Goal: Transaction & Acquisition: Purchase product/service

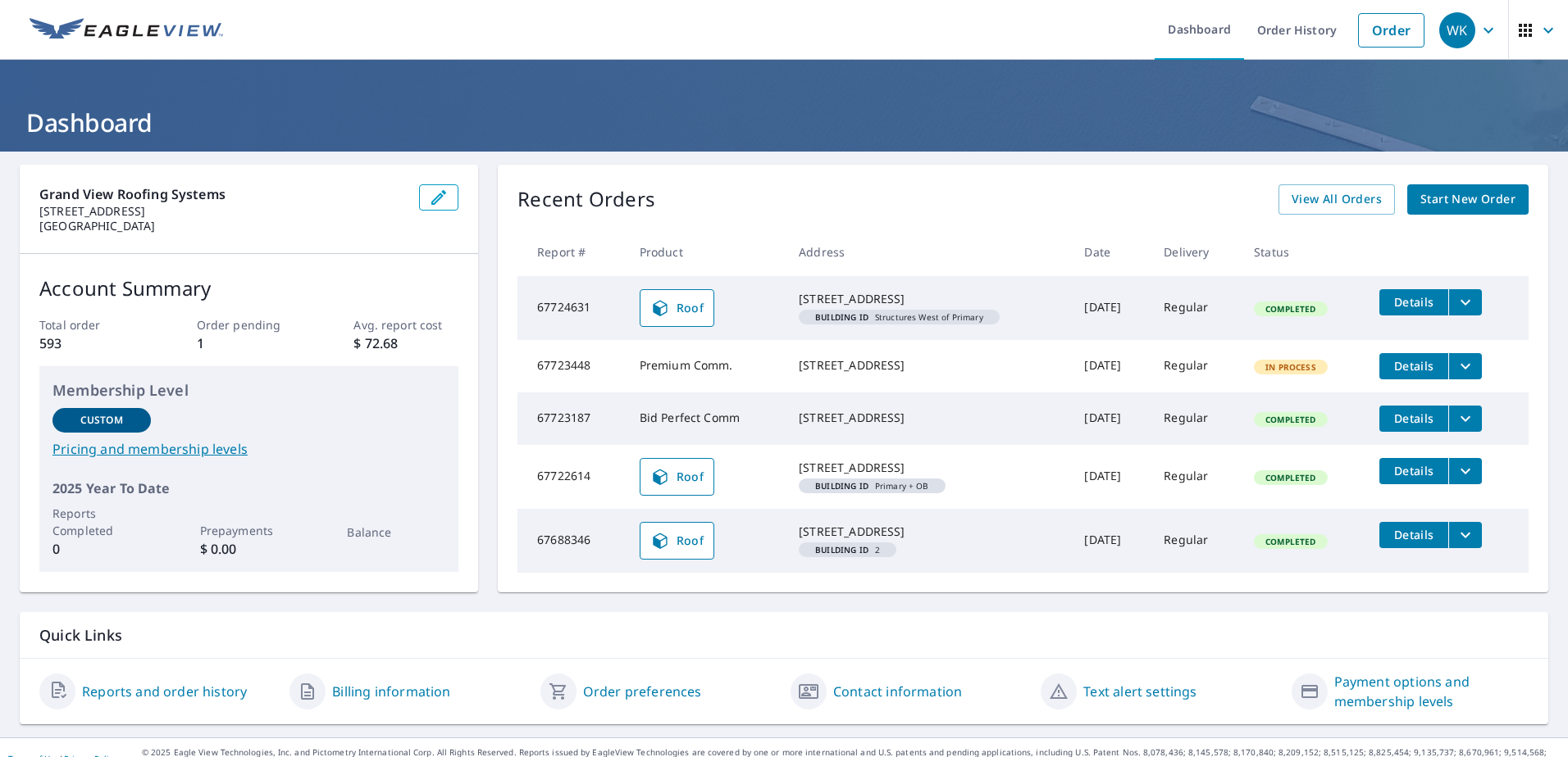
click at [1458, 201] on span "Start New Order" at bounding box center [1468, 199] width 95 height 21
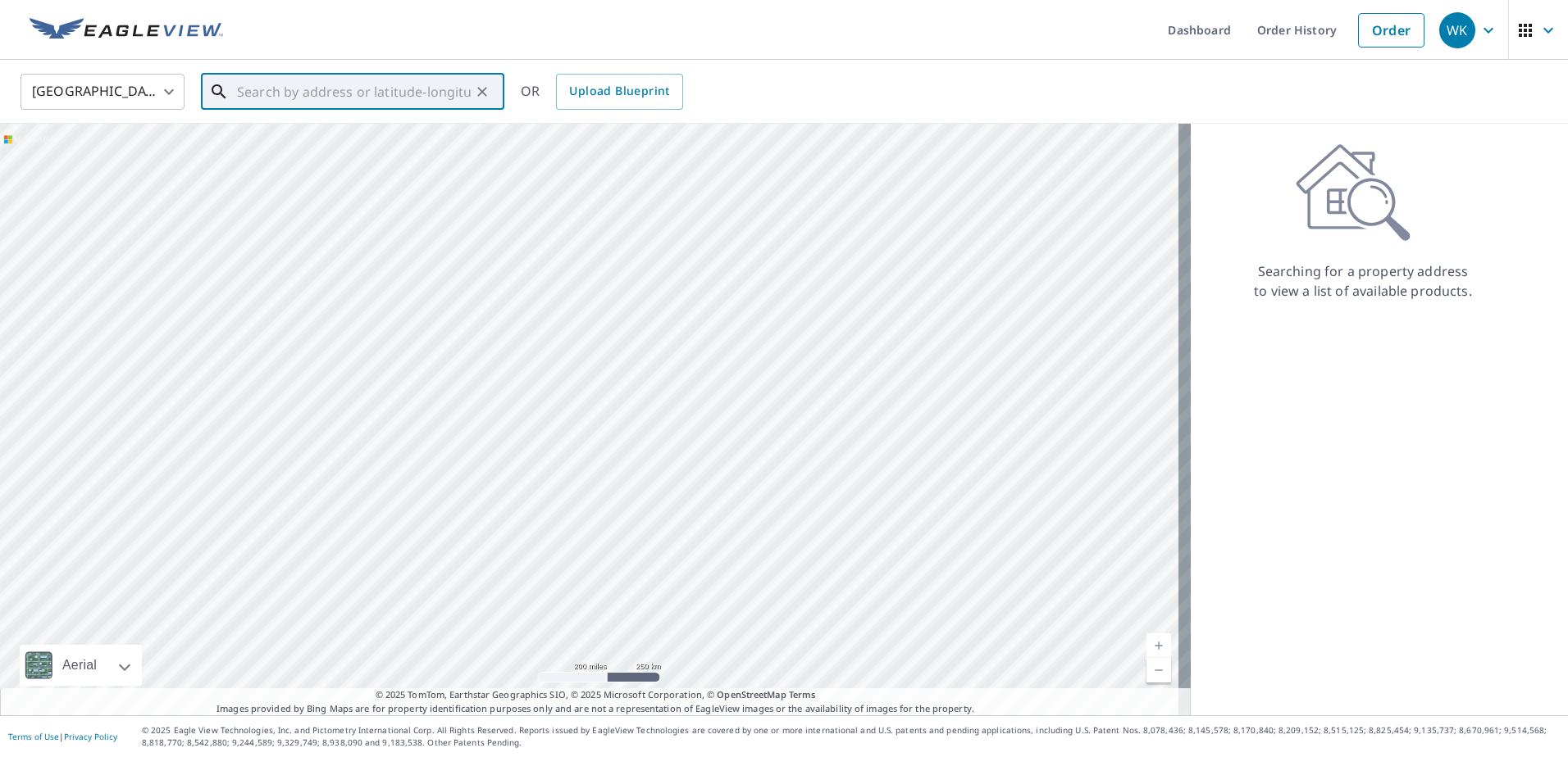
click at [362, 91] on input "text" at bounding box center [354, 91] width 234 height 46
click at [322, 98] on input "text" at bounding box center [354, 91] width 234 height 46
paste input "[STREET_ADDRESS]"
click at [366, 136] on span "[STREET_ADDRESS]" at bounding box center [362, 139] width 257 height 20
type input "[STREET_ADDRESS]"
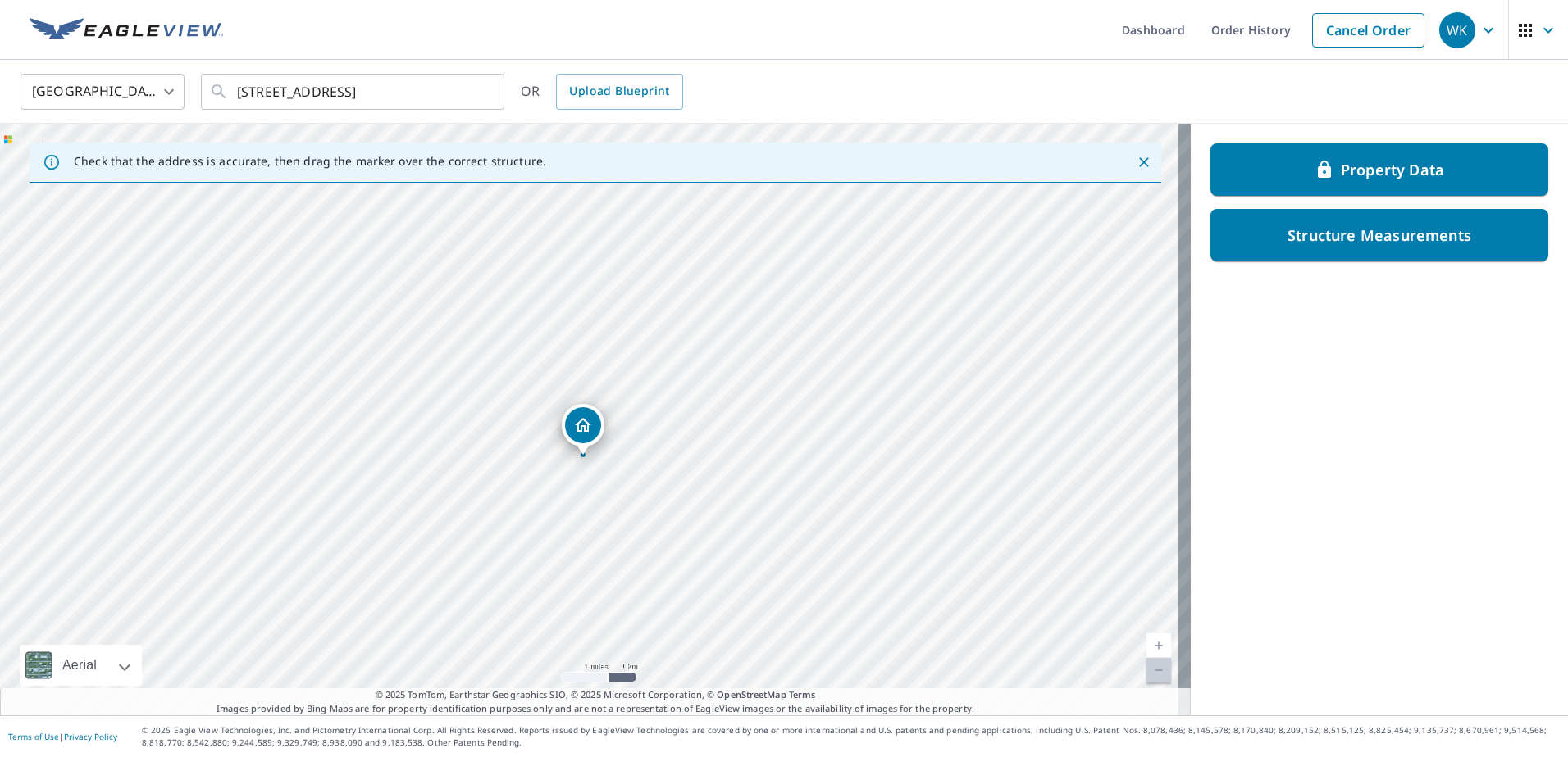
drag, startPoint x: 591, startPoint y: 255, endPoint x: 607, endPoint y: 376, distance: 122.1
click at [607, 376] on div "[STREET_ADDRESS]" at bounding box center [595, 419] width 1191 height 591
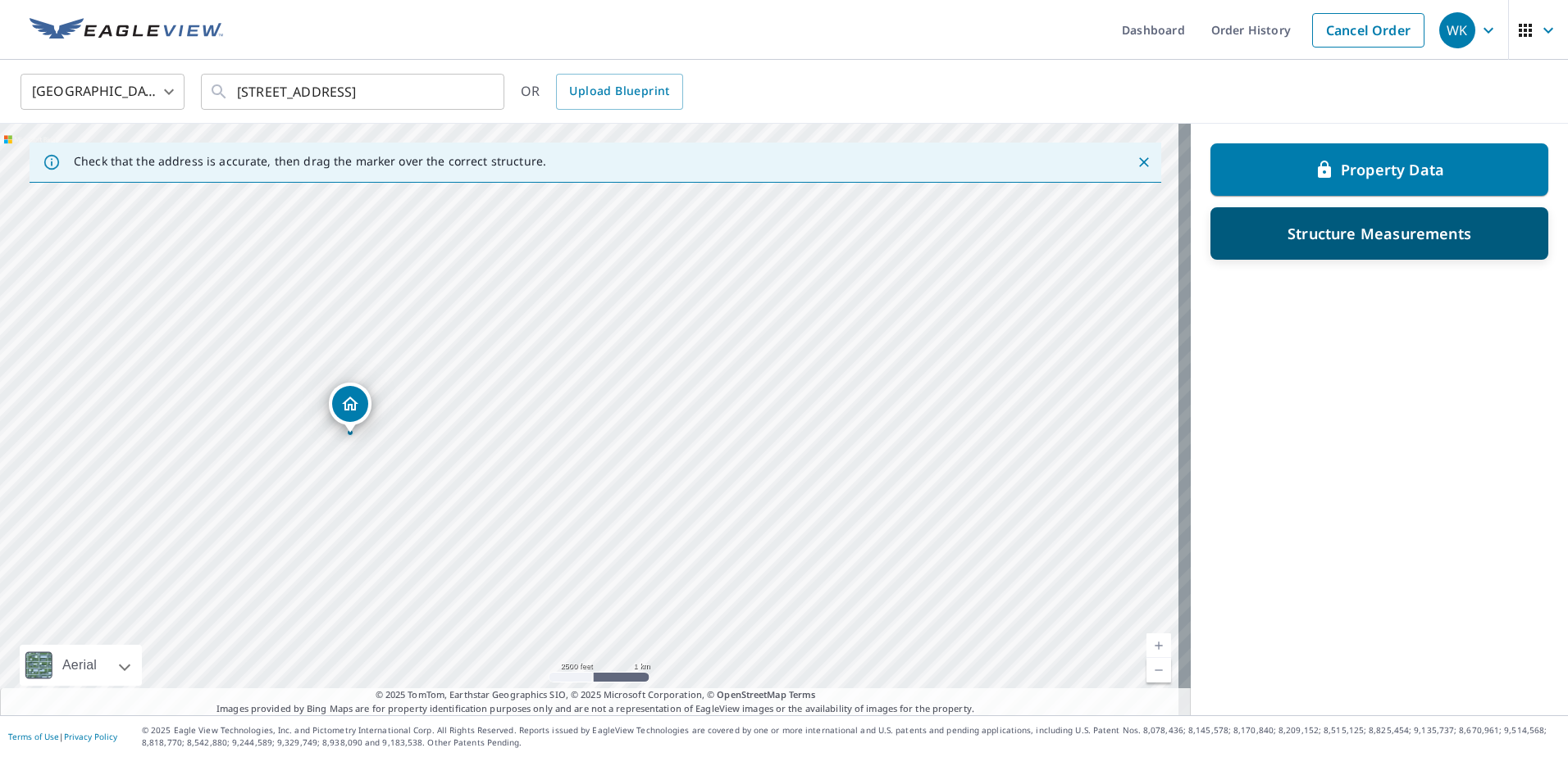
click at [1368, 224] on p "Structure Measurements" at bounding box center [1379, 233] width 184 height 20
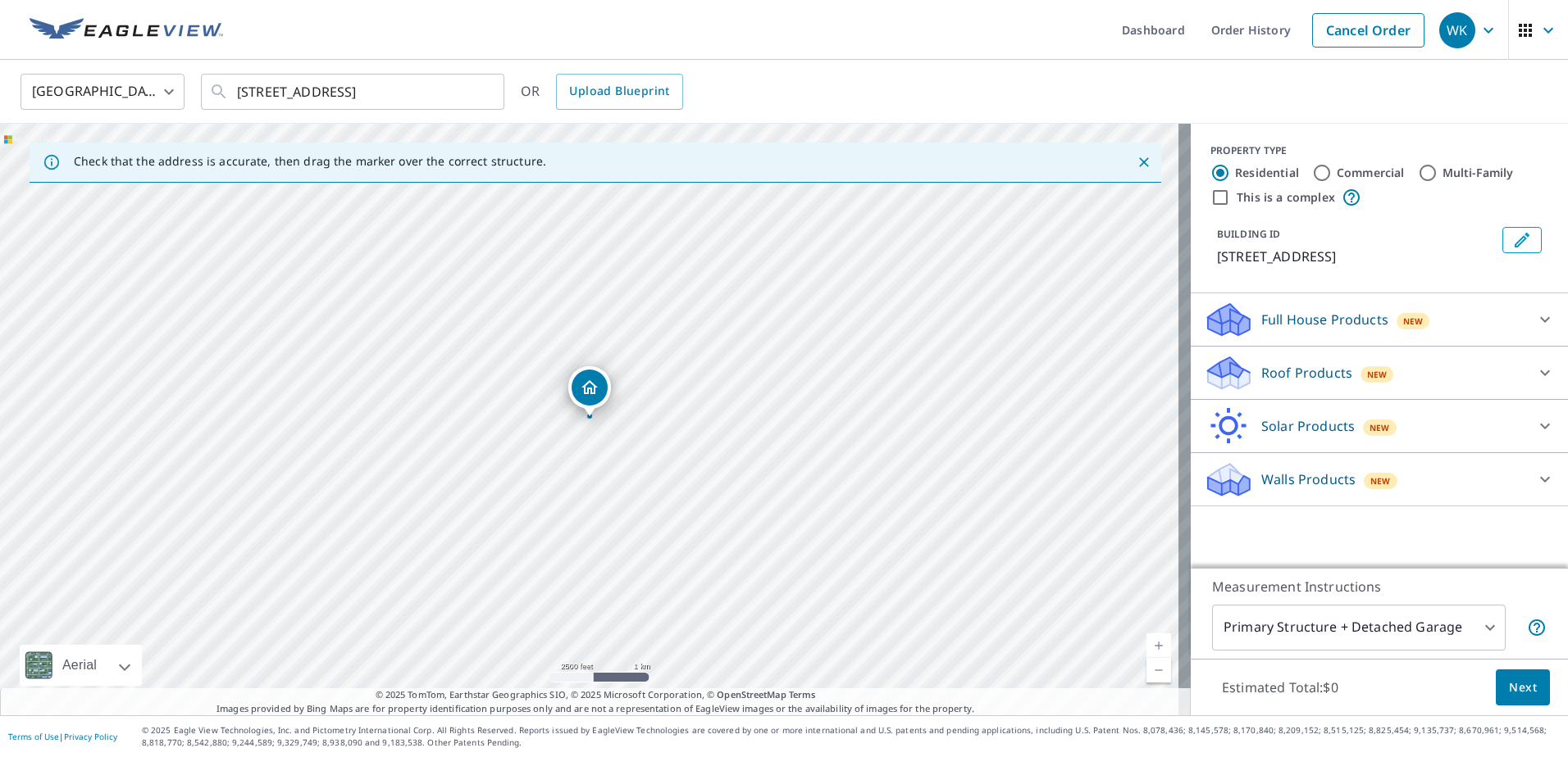
click at [1315, 382] on p "Roof Products" at bounding box center [1307, 373] width 91 height 20
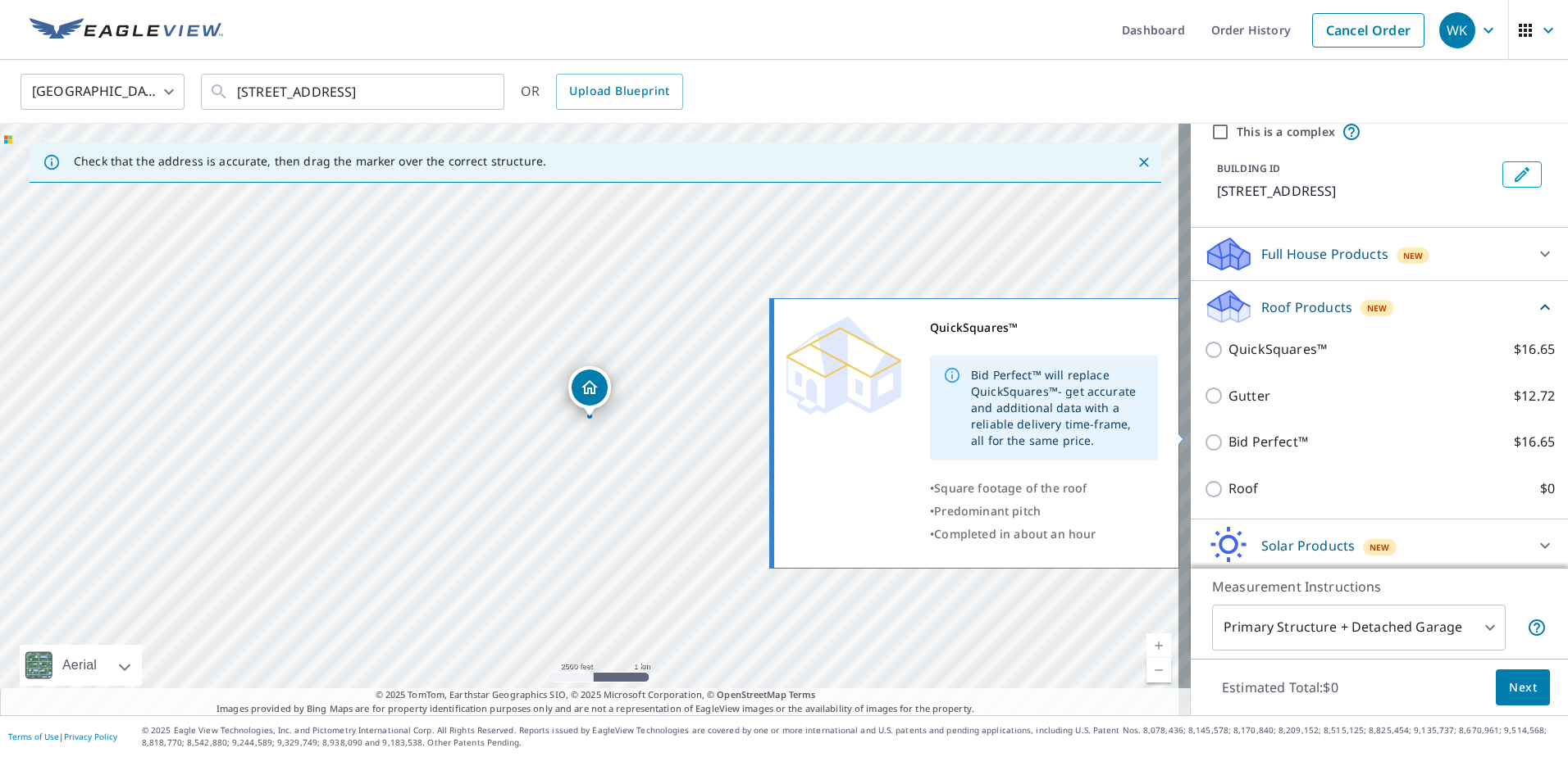
scroll to position [144, 0]
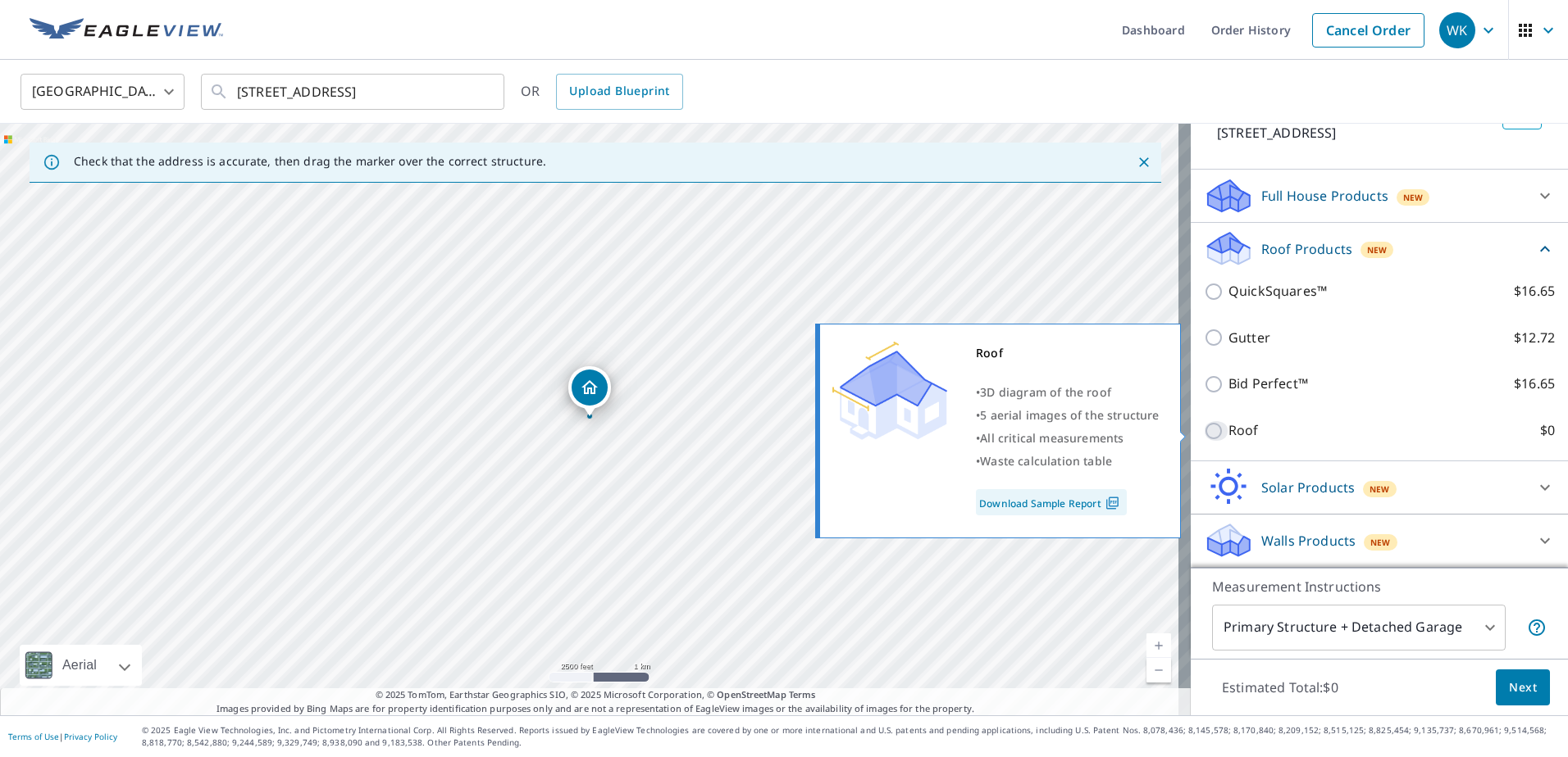
click at [1204, 430] on input "Roof $0" at bounding box center [1216, 431] width 24 height 20
checkbox input "true"
type input "3"
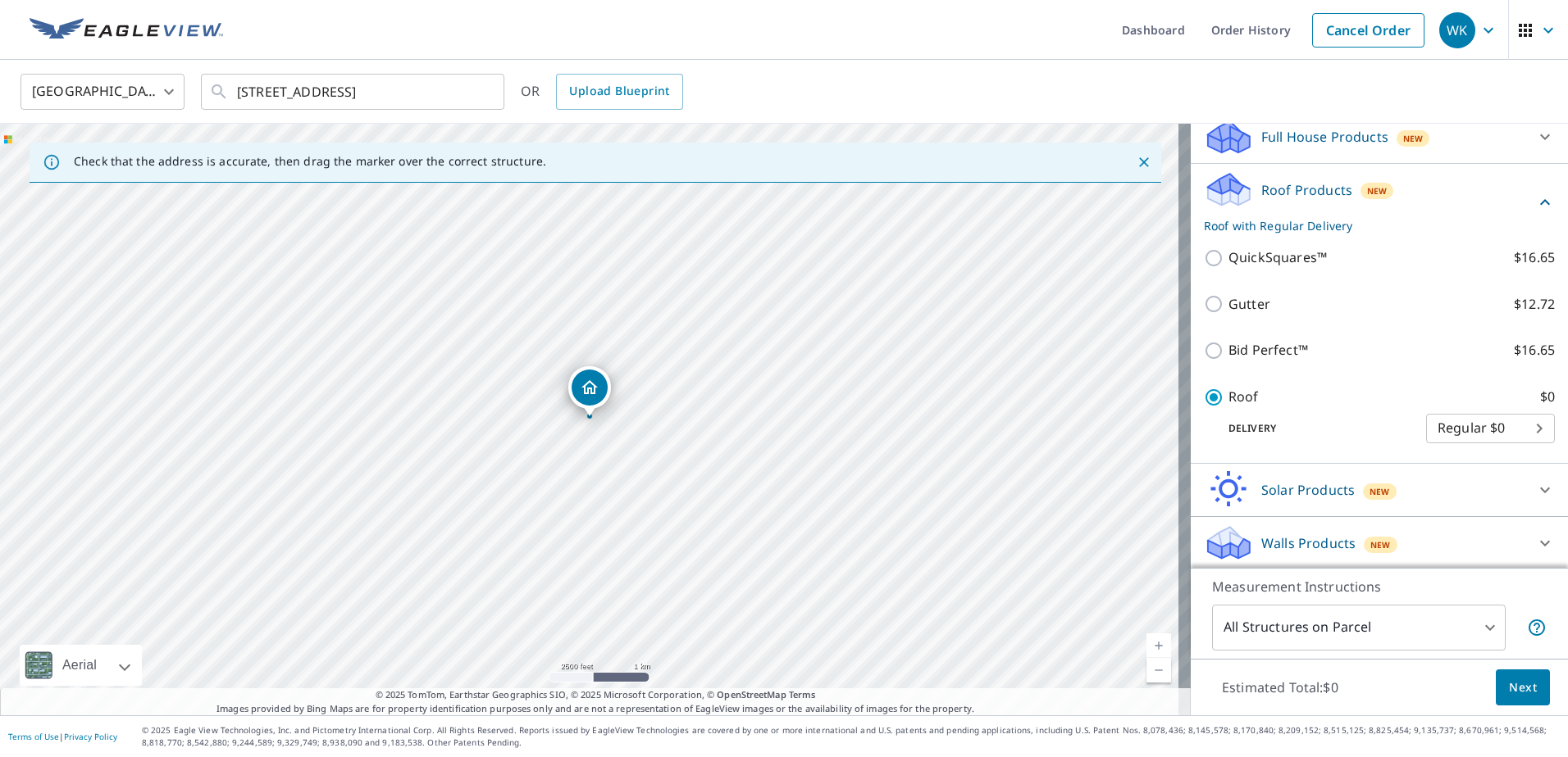
scroll to position [160, 0]
click at [1509, 688] on span "Next" at bounding box center [1523, 688] width 28 height 21
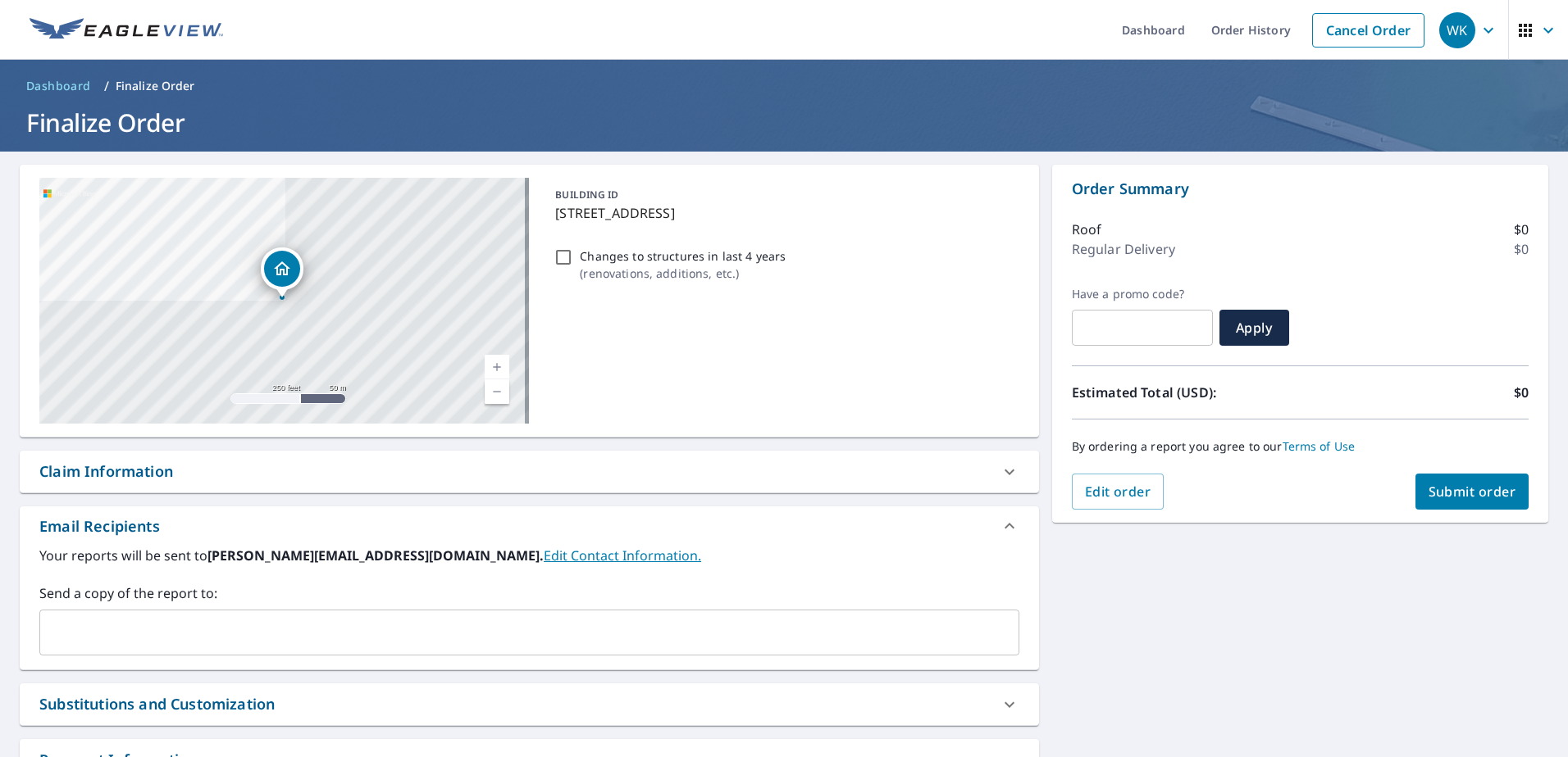
click at [1457, 503] on button "Submit order" at bounding box center [1472, 491] width 114 height 36
